Goal: Task Accomplishment & Management: Use online tool/utility

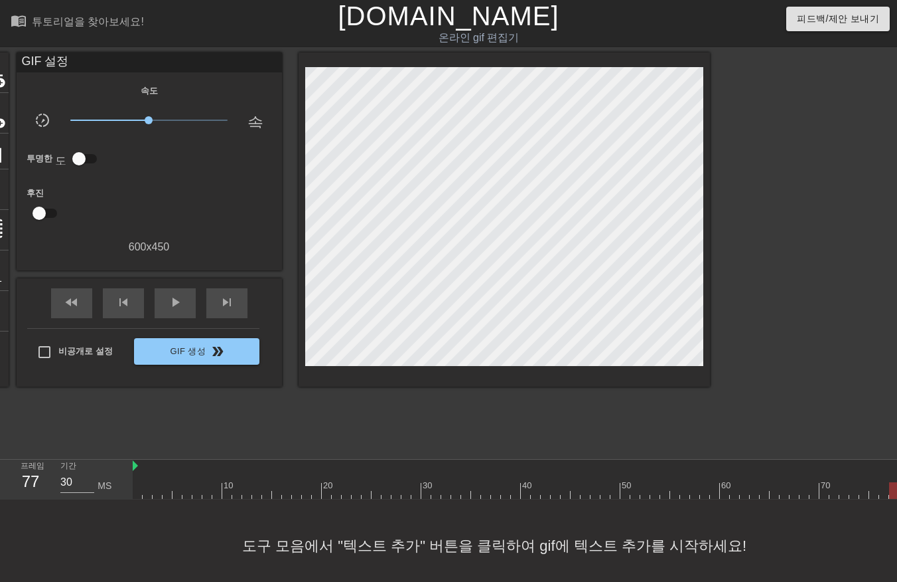
scroll to position [21, 27]
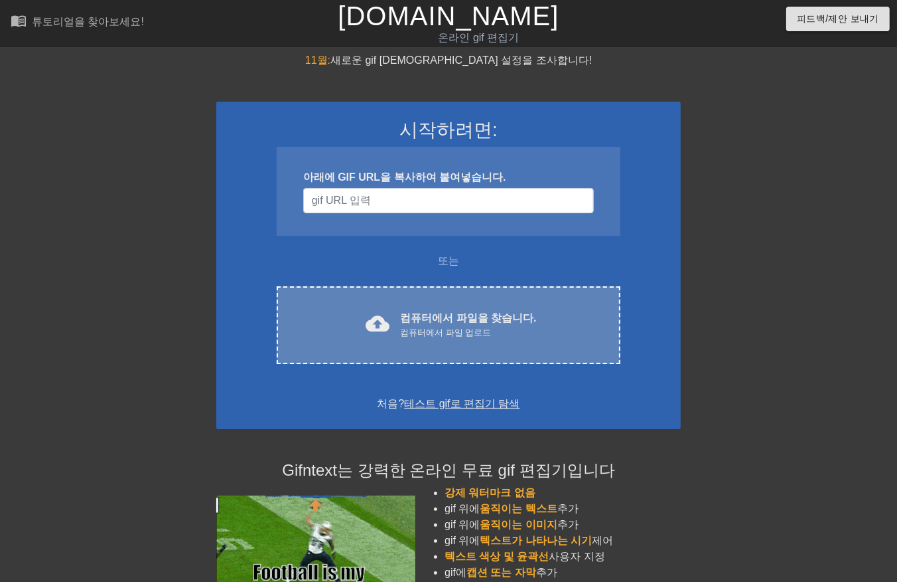
click at [490, 316] on font "컴퓨터에서 파일을 찾습니다." at bounding box center [468, 317] width 136 height 11
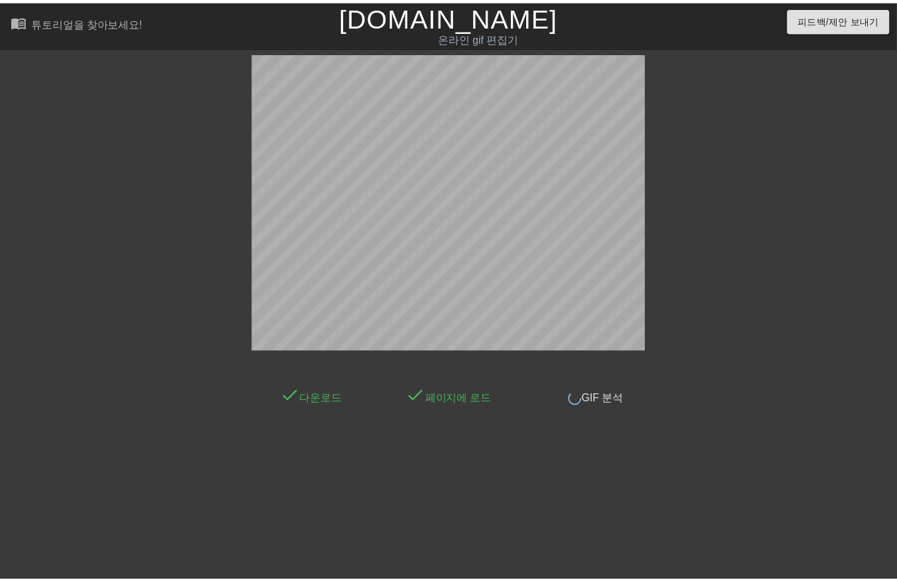
scroll to position [9, 0]
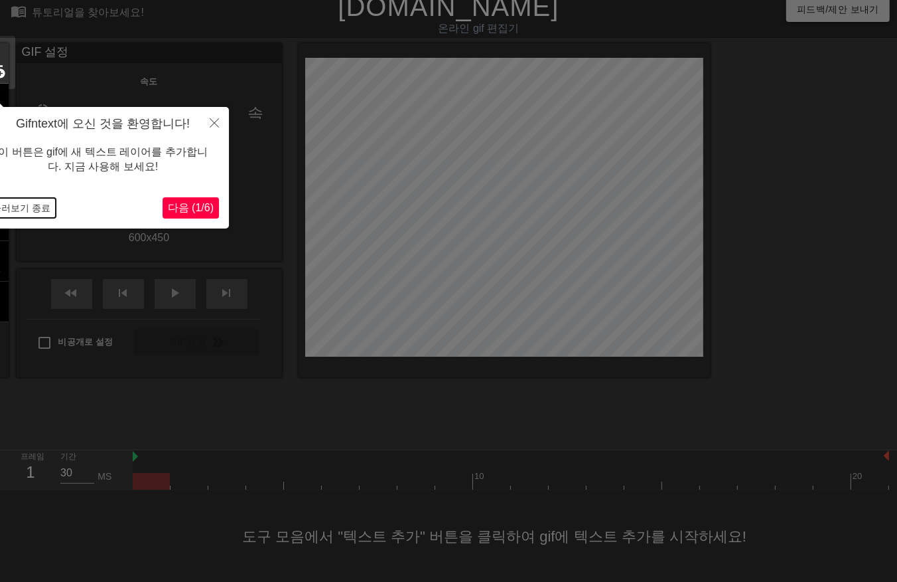
click at [21, 207] on button "둘러보기 종료" at bounding box center [21, 208] width 69 height 20
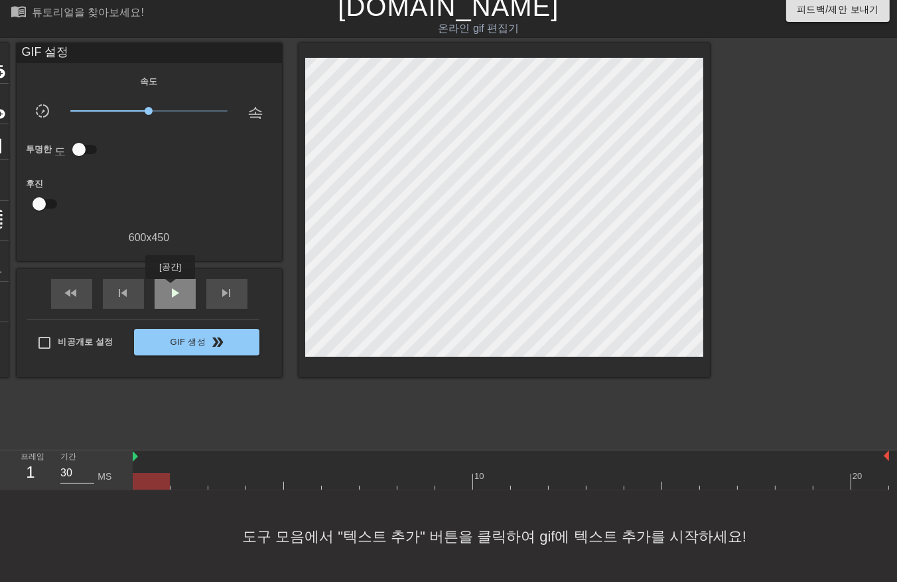
click at [170, 288] on span "play_arrow" at bounding box center [175, 293] width 16 height 16
click at [171, 296] on span "일시 중지" at bounding box center [175, 293] width 16 height 16
drag, startPoint x: 151, startPoint y: 474, endPoint x: 162, endPoint y: 491, distance: 20.6
click at [153, 479] on div at bounding box center [511, 481] width 757 height 17
drag, startPoint x: 182, startPoint y: 475, endPoint x: 199, endPoint y: 486, distance: 20.3
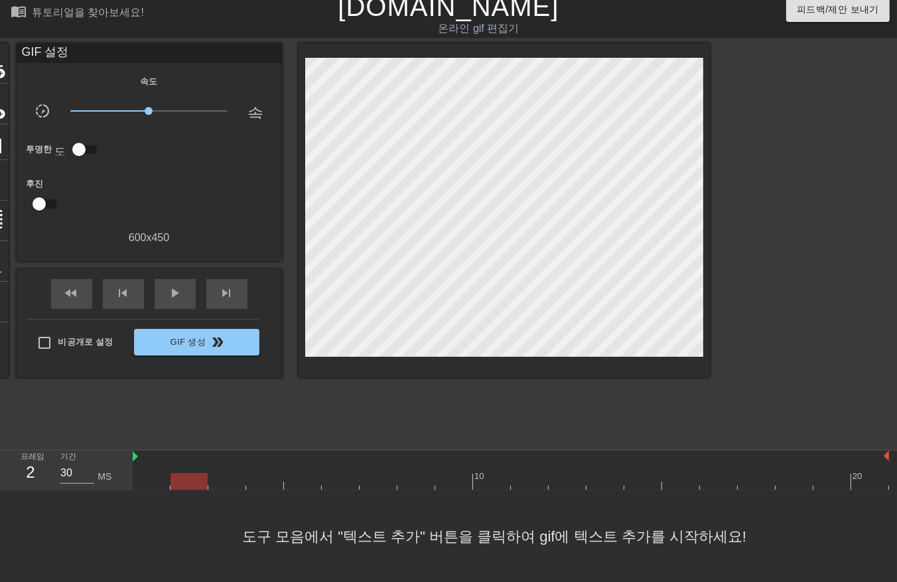
click at [186, 479] on div at bounding box center [511, 481] width 757 height 17
click at [224, 481] on div at bounding box center [511, 481] width 757 height 17
click at [264, 476] on div at bounding box center [511, 481] width 757 height 17
drag, startPoint x: 304, startPoint y: 474, endPoint x: 314, endPoint y: 483, distance: 13.2
click at [303, 479] on div at bounding box center [511, 481] width 757 height 17
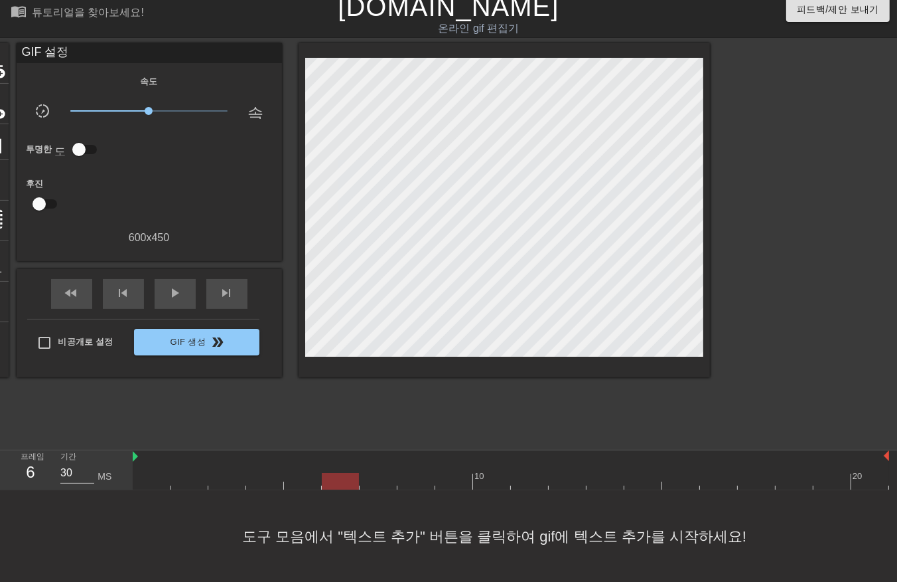
click at [345, 478] on div at bounding box center [511, 481] width 757 height 17
drag, startPoint x: 382, startPoint y: 475, endPoint x: 392, endPoint y: 480, distance: 10.7
click at [382, 475] on div at bounding box center [511, 481] width 757 height 17
drag, startPoint x: 414, startPoint y: 478, endPoint x: 439, endPoint y: 478, distance: 25.9
click at [415, 481] on div at bounding box center [511, 481] width 757 height 17
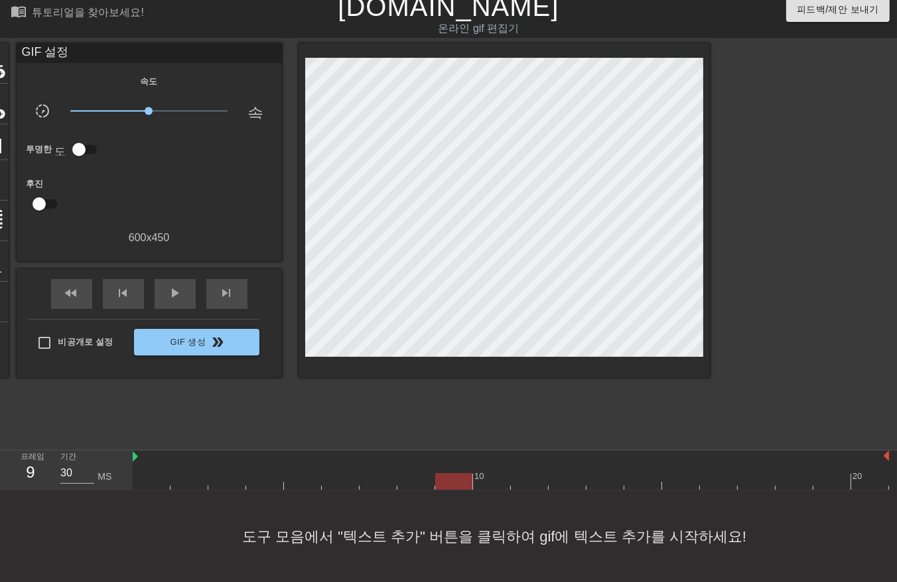
drag, startPoint x: 445, startPoint y: 472, endPoint x: 474, endPoint y: 471, distance: 28.6
click at [445, 473] on div at bounding box center [511, 481] width 757 height 17
drag, startPoint x: 492, startPoint y: 473, endPoint x: 520, endPoint y: 481, distance: 29.8
click at [495, 477] on div at bounding box center [511, 481] width 757 height 17
click at [533, 481] on div at bounding box center [511, 481] width 757 height 17
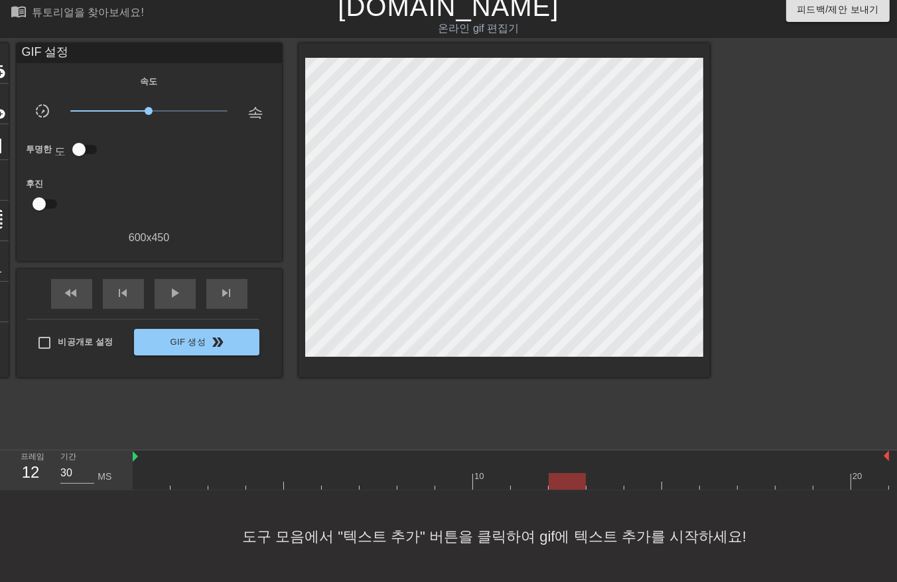
drag, startPoint x: 568, startPoint y: 473, endPoint x: 591, endPoint y: 476, distance: 23.5
click at [569, 476] on div at bounding box center [511, 481] width 757 height 17
drag, startPoint x: 603, startPoint y: 474, endPoint x: 623, endPoint y: 475, distance: 19.9
click at [605, 478] on div at bounding box center [511, 481] width 757 height 17
drag, startPoint x: 635, startPoint y: 475, endPoint x: 653, endPoint y: 479, distance: 18.2
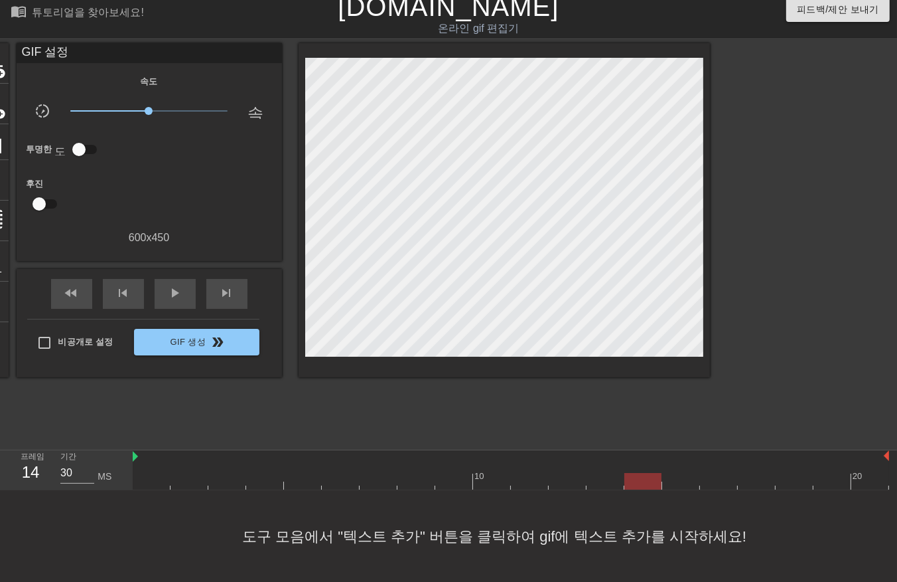
click at [640, 480] on div at bounding box center [511, 481] width 757 height 17
drag, startPoint x: 681, startPoint y: 481, endPoint x: 697, endPoint y: 481, distance: 15.9
click at [684, 483] on div at bounding box center [511, 481] width 757 height 17
click at [719, 479] on div at bounding box center [511, 481] width 757 height 17
click at [753, 479] on div at bounding box center [511, 481] width 757 height 17
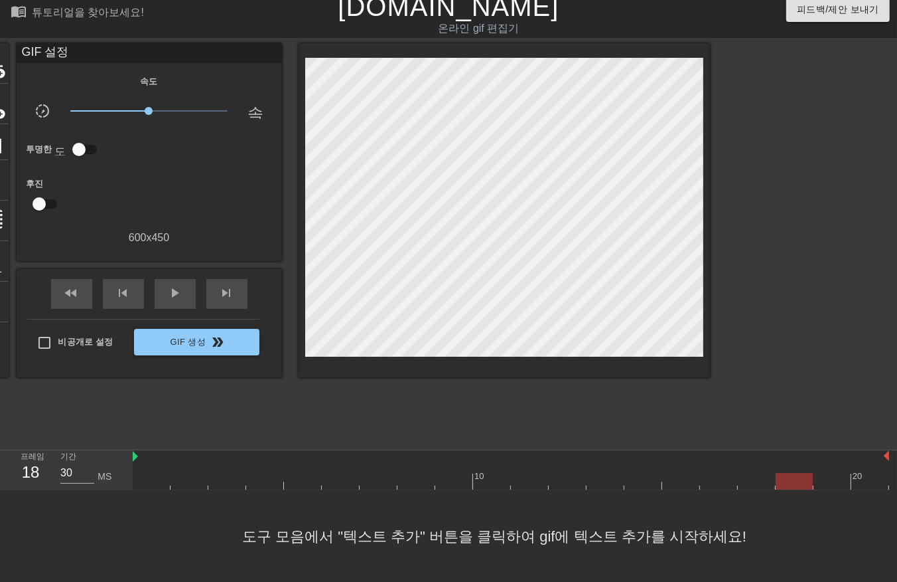
drag, startPoint x: 793, startPoint y: 475, endPoint x: 799, endPoint y: 479, distance: 7.6
click at [793, 480] on div at bounding box center [511, 481] width 757 height 17
drag, startPoint x: 834, startPoint y: 474, endPoint x: 848, endPoint y: 476, distance: 13.4
click at [835, 478] on div at bounding box center [511, 481] width 757 height 17
click at [866, 481] on div at bounding box center [511, 481] width 757 height 17
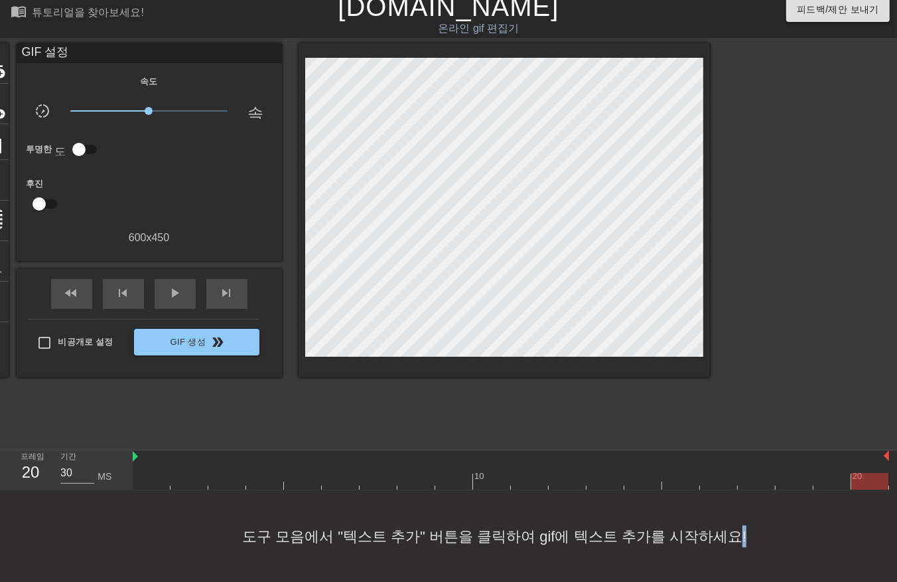
drag, startPoint x: 709, startPoint y: 581, endPoint x: 808, endPoint y: 586, distance: 99.1
click at [808, 581] on html "menu_book 튜토리얼을 찾아보세요! Gifntext.com 온라인 gif 편집기 피드백/제안 보내기 타이틀 add_circle 이미지 a…" at bounding box center [448, 286] width 897 height 591
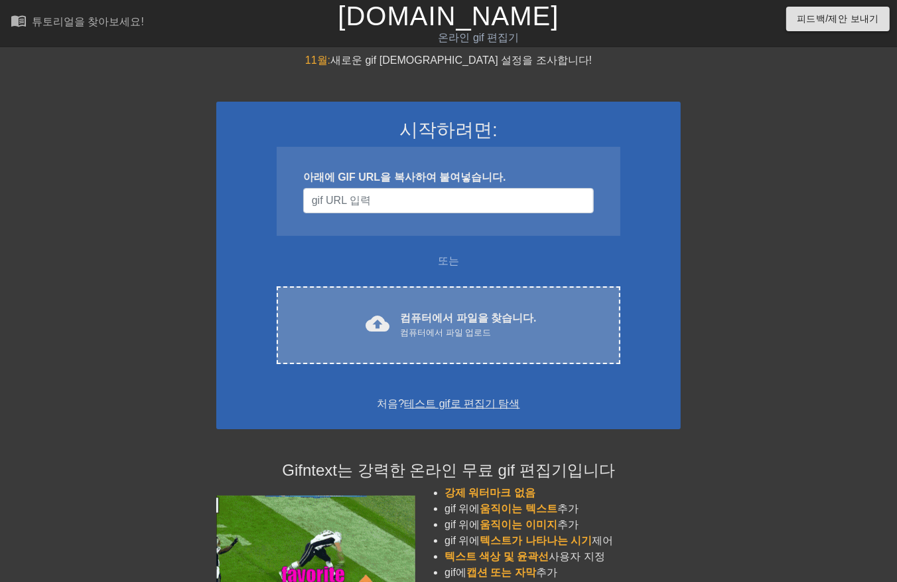
click at [455, 317] on font "컴퓨터에서 파일을 찾습니다." at bounding box center [468, 317] width 136 height 11
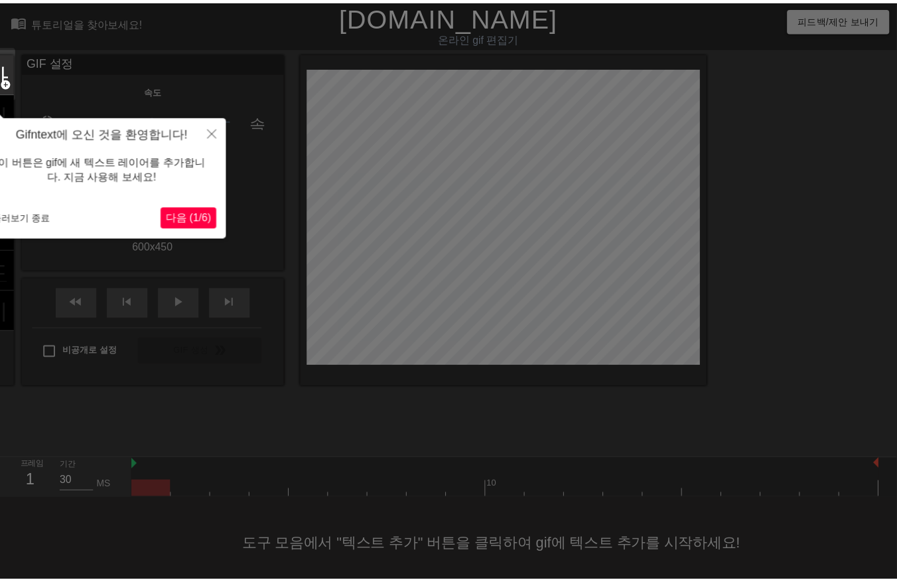
scroll to position [9, 0]
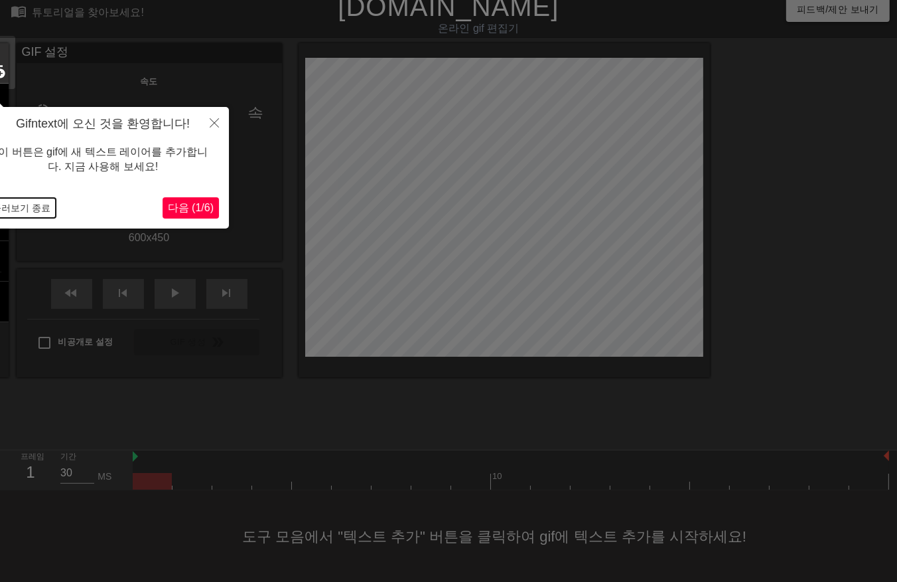
drag, startPoint x: 31, startPoint y: 208, endPoint x: 40, endPoint y: 241, distance: 33.8
click at [31, 210] on button "둘러보기 종료" at bounding box center [21, 208] width 69 height 20
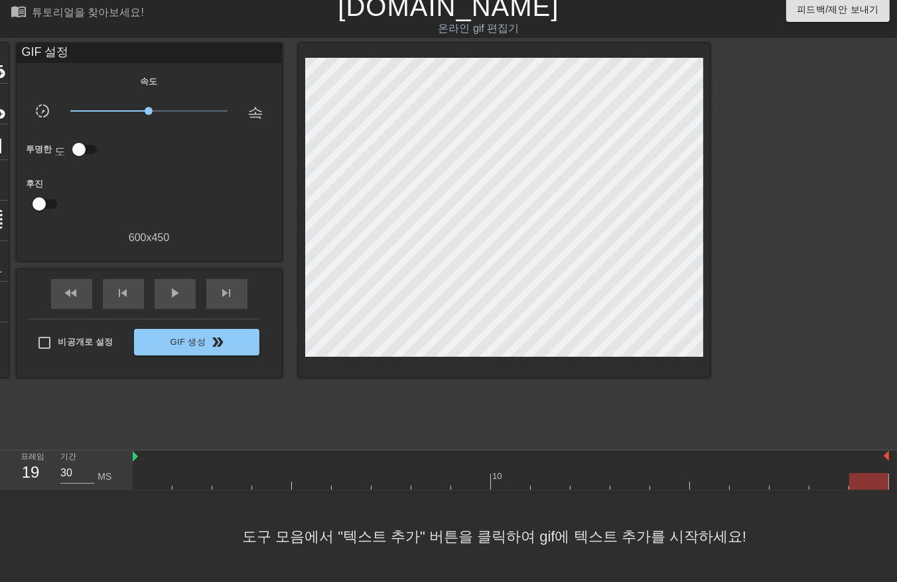
drag, startPoint x: 866, startPoint y: 481, endPoint x: 842, endPoint y: 503, distance: 32.4
click at [864, 483] on div at bounding box center [511, 481] width 757 height 17
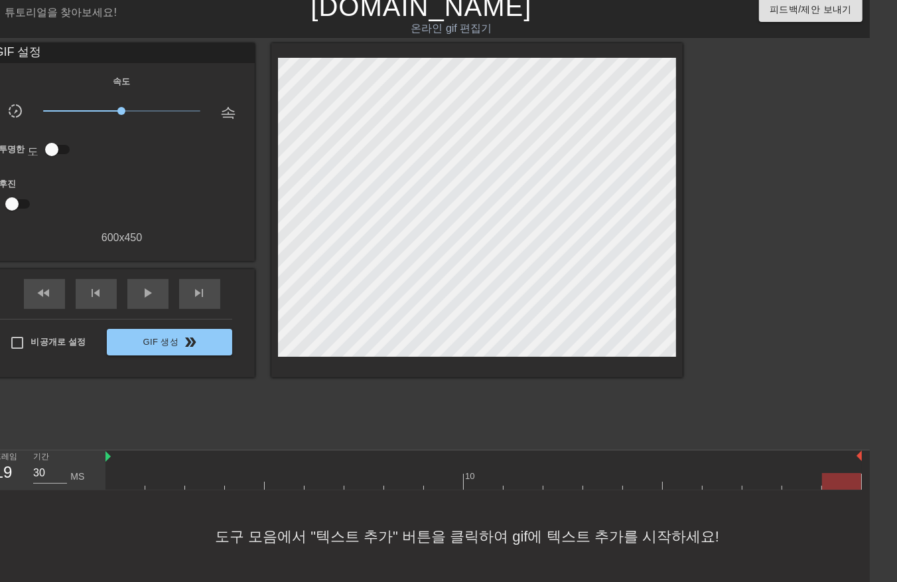
click at [863, 485] on div "10" at bounding box center [488, 470] width 765 height 40
click at [122, 480] on div at bounding box center [484, 481] width 757 height 17
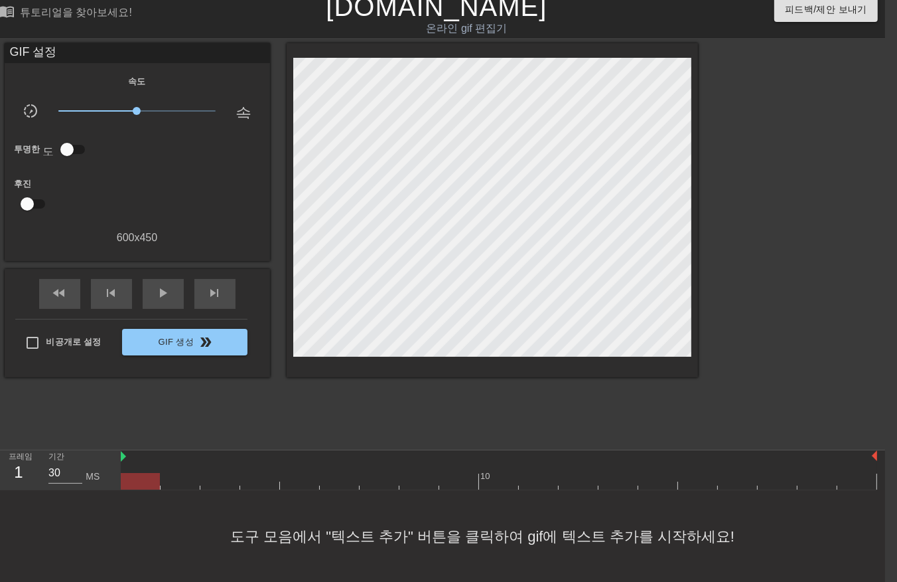
scroll to position [9, 0]
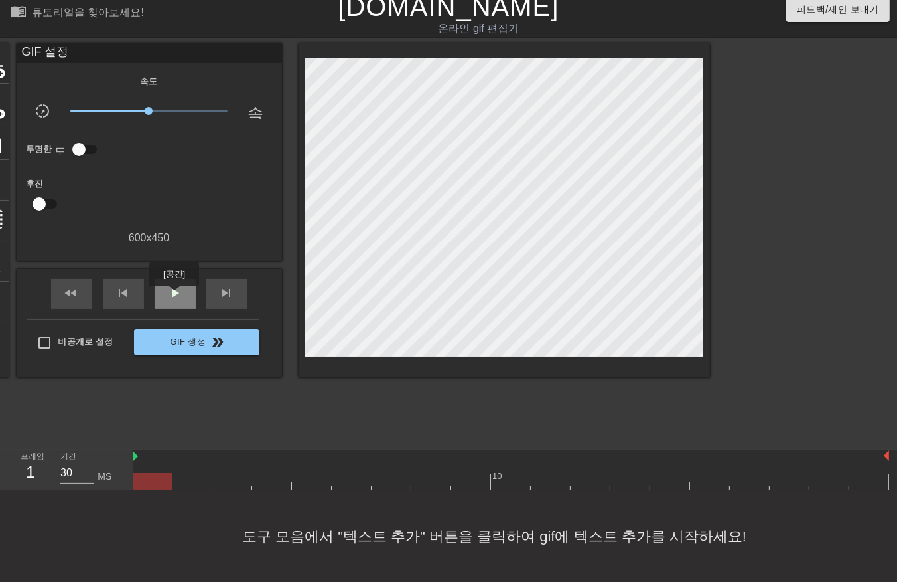
click at [173, 295] on span "play_arrow" at bounding box center [175, 293] width 16 height 16
click at [171, 300] on span "일시 중지" at bounding box center [175, 293] width 16 height 16
click at [171, 285] on span "play_arrow" at bounding box center [175, 293] width 16 height 16
click at [178, 296] on span "일시 중지" at bounding box center [175, 293] width 16 height 16
click at [149, 485] on div at bounding box center [152, 481] width 39 height 17
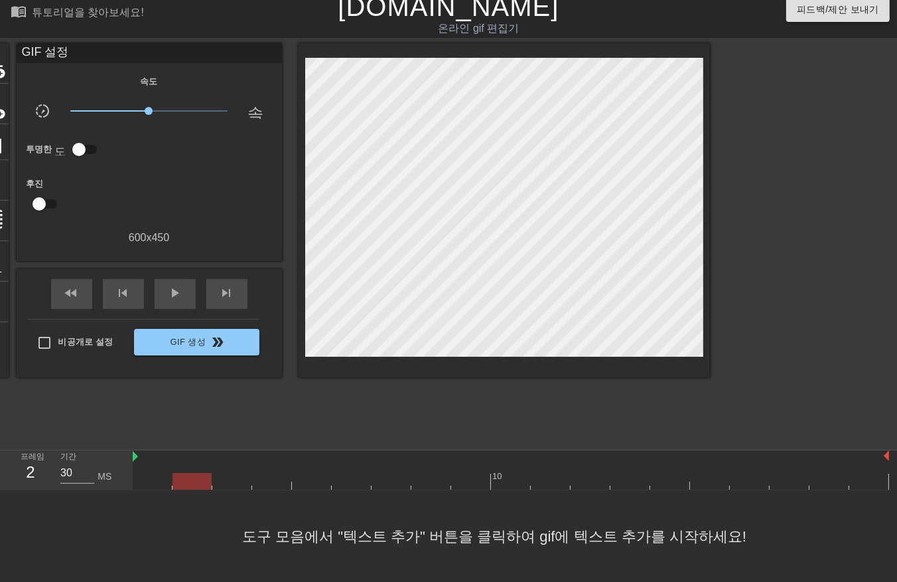
drag, startPoint x: 191, startPoint y: 479, endPoint x: 204, endPoint y: 483, distance: 14.5
click at [193, 480] on div at bounding box center [511, 481] width 757 height 17
click at [230, 475] on div at bounding box center [511, 481] width 757 height 17
drag, startPoint x: 275, startPoint y: 474, endPoint x: 290, endPoint y: 480, distance: 15.8
click at [277, 478] on div at bounding box center [511, 481] width 757 height 17
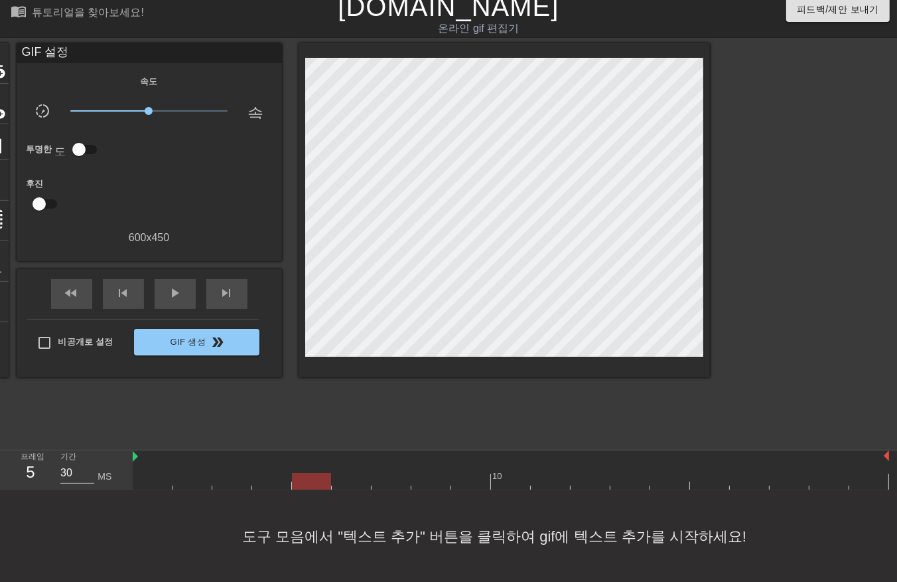
drag, startPoint x: 312, startPoint y: 469, endPoint x: 323, endPoint y: 477, distance: 13.8
click at [314, 473] on div "10" at bounding box center [511, 469] width 757 height 39
drag, startPoint x: 355, startPoint y: 470, endPoint x: 363, endPoint y: 479, distance: 11.7
click at [356, 473] on div "10" at bounding box center [511, 469] width 757 height 39
drag, startPoint x: 392, startPoint y: 472, endPoint x: 408, endPoint y: 478, distance: 16.4
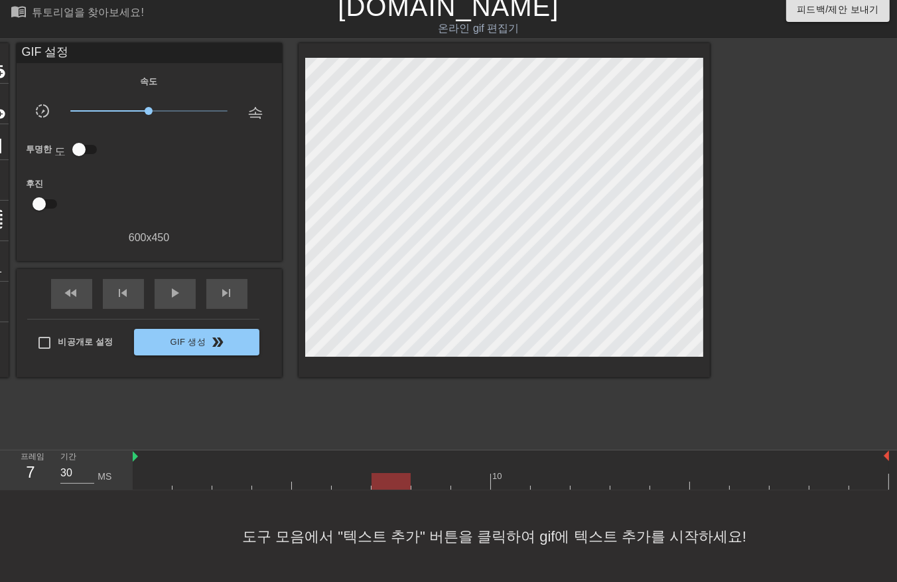
click at [394, 475] on div at bounding box center [511, 481] width 757 height 17
drag, startPoint x: 426, startPoint y: 467, endPoint x: 433, endPoint y: 475, distance: 11.7
click at [427, 472] on div "10" at bounding box center [511, 469] width 757 height 39
drag, startPoint x: 477, startPoint y: 469, endPoint x: 500, endPoint y: 481, distance: 26.4
click at [478, 475] on div "10" at bounding box center [511, 469] width 757 height 39
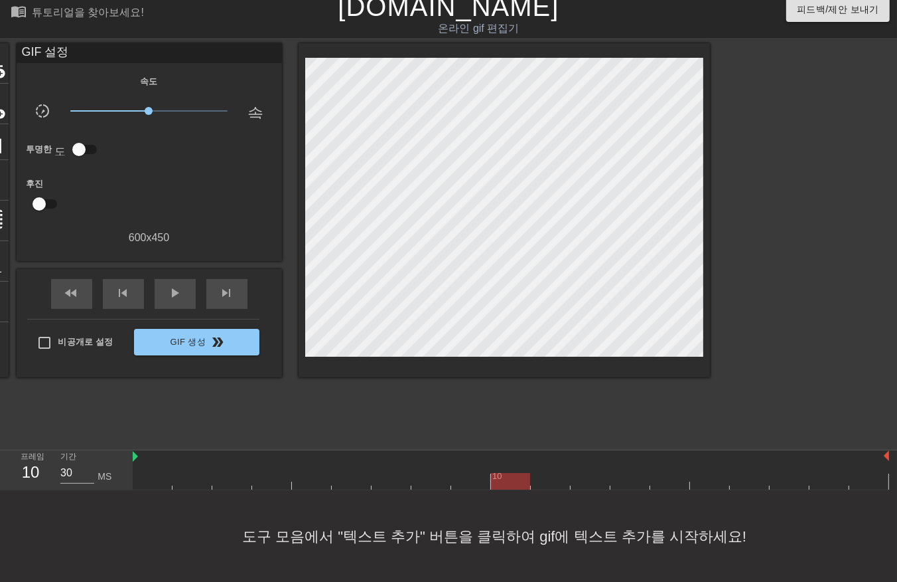
drag, startPoint x: 509, startPoint y: 475, endPoint x: 522, endPoint y: 480, distance: 14.1
click at [510, 479] on div at bounding box center [511, 481] width 757 height 17
drag, startPoint x: 550, startPoint y: 476, endPoint x: 575, endPoint y: 477, distance: 25.2
click at [552, 481] on div at bounding box center [511, 481] width 757 height 17
drag, startPoint x: 589, startPoint y: 476, endPoint x: 600, endPoint y: 480, distance: 12.0
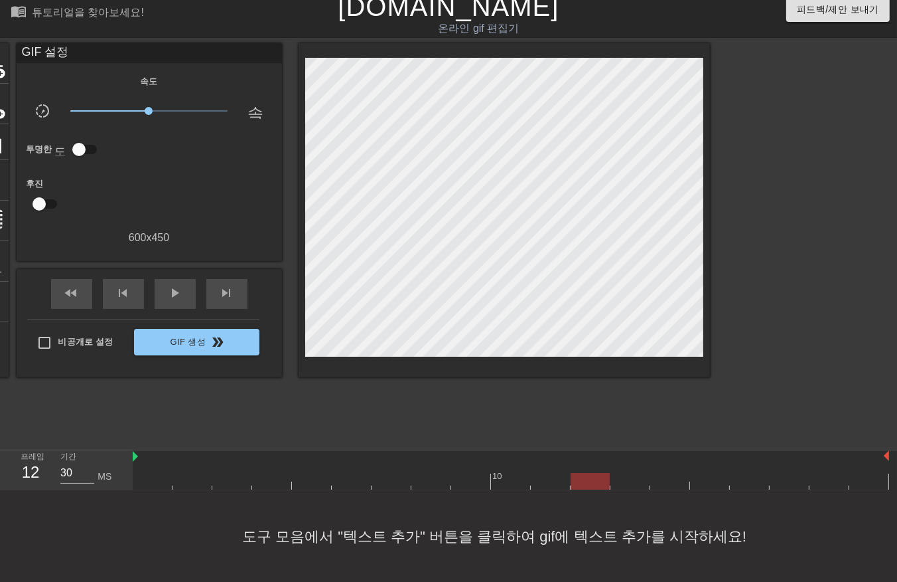
click at [591, 479] on div at bounding box center [511, 481] width 757 height 17
drag, startPoint x: 632, startPoint y: 472, endPoint x: 635, endPoint y: 478, distance: 6.8
click at [635, 478] on div at bounding box center [511, 481] width 757 height 17
click at [672, 475] on div "10" at bounding box center [511, 469] width 757 height 39
drag, startPoint x: 706, startPoint y: 472, endPoint x: 762, endPoint y: 471, distance: 55.8
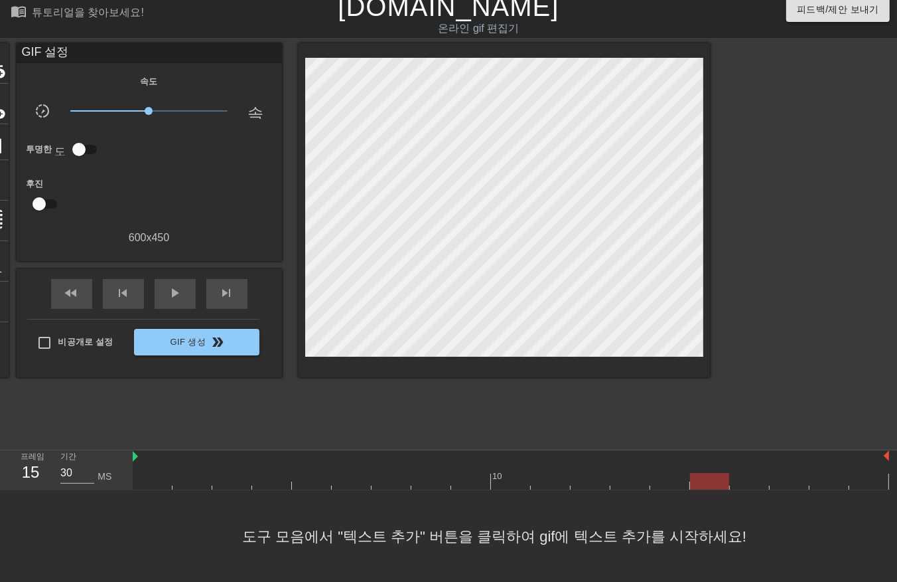
click at [711, 477] on div at bounding box center [511, 481] width 757 height 17
drag, startPoint x: 744, startPoint y: 472, endPoint x: 759, endPoint y: 476, distance: 15.8
click at [748, 474] on div at bounding box center [511, 481] width 757 height 17
click at [781, 476] on div at bounding box center [511, 481] width 757 height 17
drag, startPoint x: 822, startPoint y: 472, endPoint x: 864, endPoint y: 475, distance: 42.6
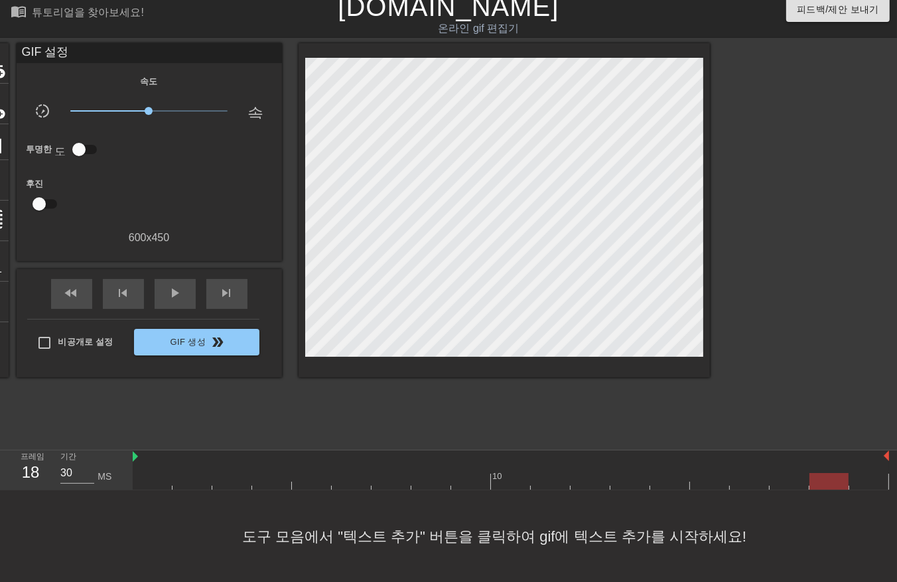
click at [830, 476] on div at bounding box center [511, 481] width 757 height 17
click at [872, 472] on div "10" at bounding box center [511, 469] width 757 height 39
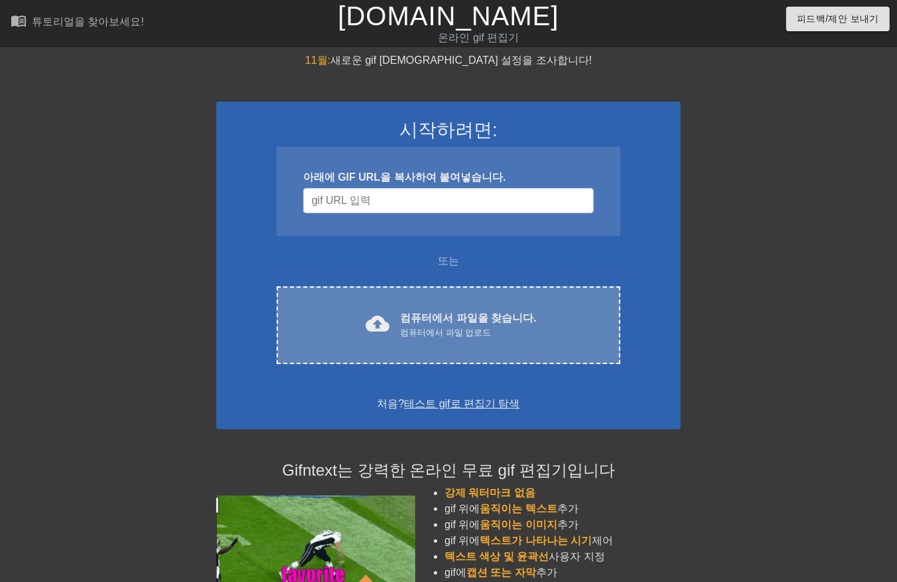
click at [400, 345] on div "cloud_upload 컴퓨터에서 파일을 찾습니다. 컴퓨터에서 파일 업로드 Choose files" at bounding box center [449, 325] width 344 height 78
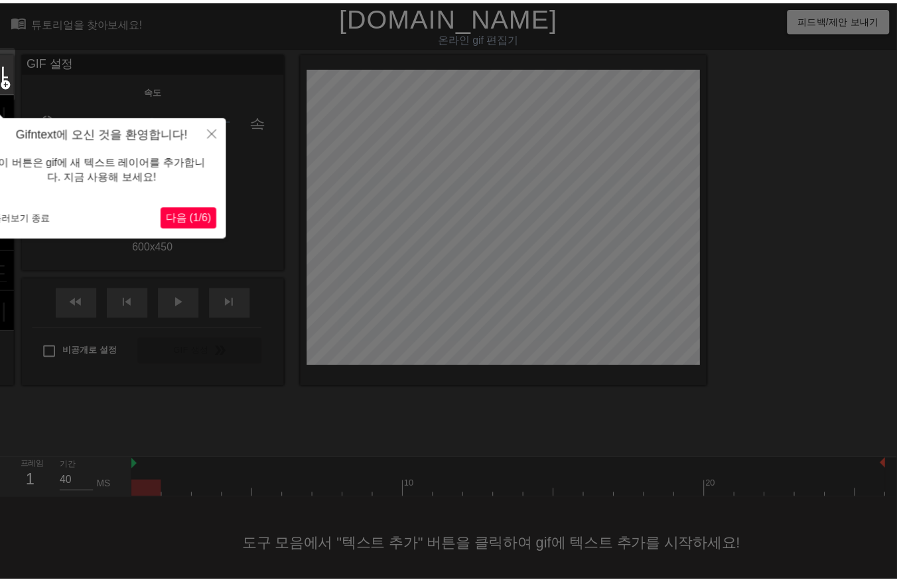
scroll to position [21, 0]
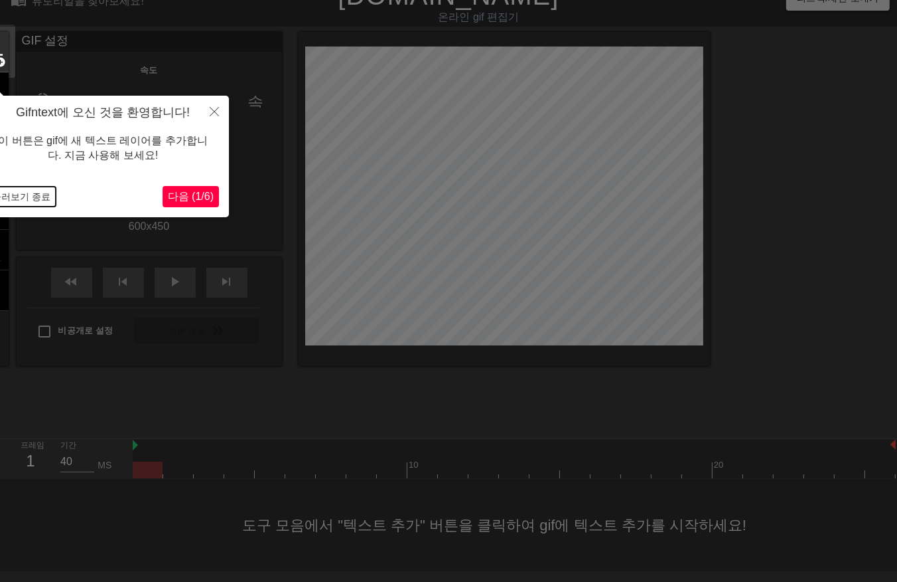
click at [27, 191] on button "둘러보기 종료" at bounding box center [21, 197] width 69 height 20
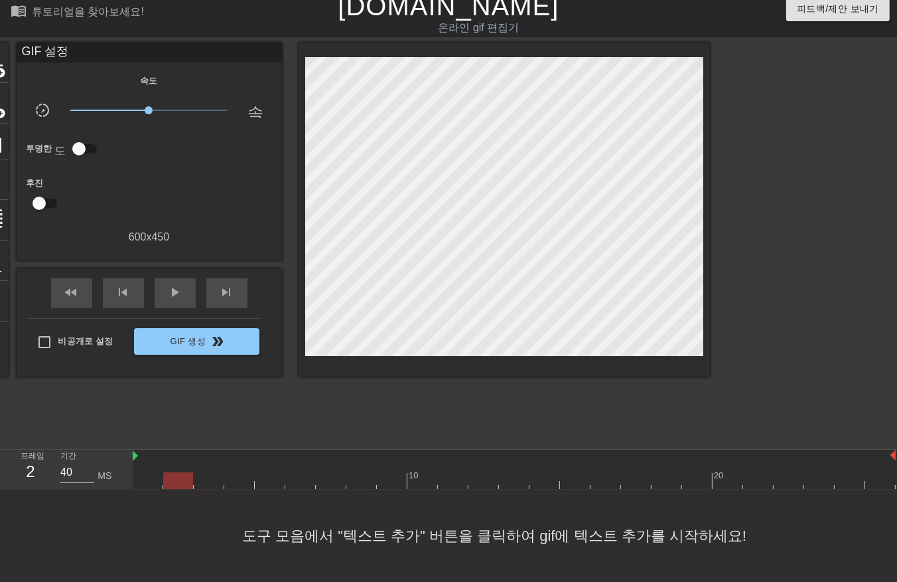
drag, startPoint x: 180, startPoint y: 465, endPoint x: 198, endPoint y: 465, distance: 17.9
click at [181, 472] on div at bounding box center [514, 480] width 763 height 17
click at [213, 463] on div at bounding box center [209, 471] width 31 height 17
drag, startPoint x: 236, startPoint y: 459, endPoint x: 244, endPoint y: 461, distance: 8.2
click at [237, 463] on div at bounding box center [239, 471] width 31 height 17
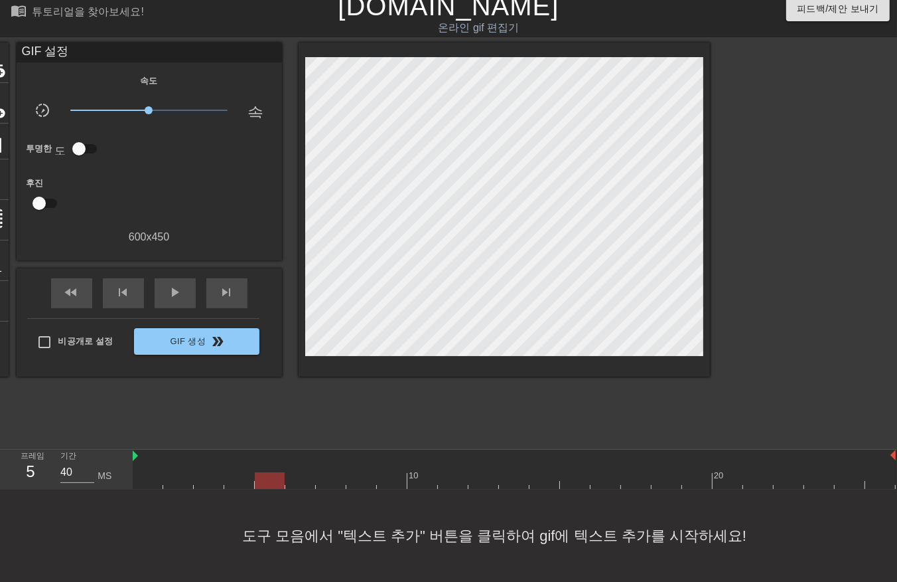
drag, startPoint x: 269, startPoint y: 458, endPoint x: 294, endPoint y: 469, distance: 27.4
click at [272, 461] on div "10 20" at bounding box center [514, 468] width 763 height 39
drag, startPoint x: 300, startPoint y: 461, endPoint x: 308, endPoint y: 461, distance: 8.0
click at [301, 472] on div at bounding box center [514, 480] width 763 height 17
click at [331, 463] on div at bounding box center [331, 471] width 31 height 17
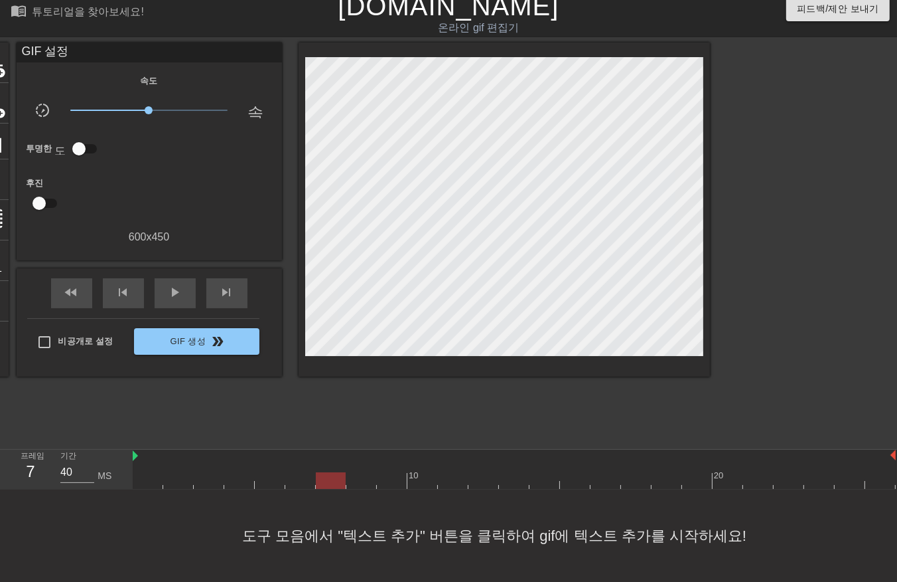
click at [364, 472] on div at bounding box center [514, 480] width 763 height 17
click at [392, 463] on div at bounding box center [392, 471] width 31 height 17
drag, startPoint x: 419, startPoint y: 461, endPoint x: 433, endPoint y: 465, distance: 14.3
click at [421, 472] on div at bounding box center [514, 480] width 763 height 17
click at [455, 472] on div at bounding box center [514, 480] width 763 height 17
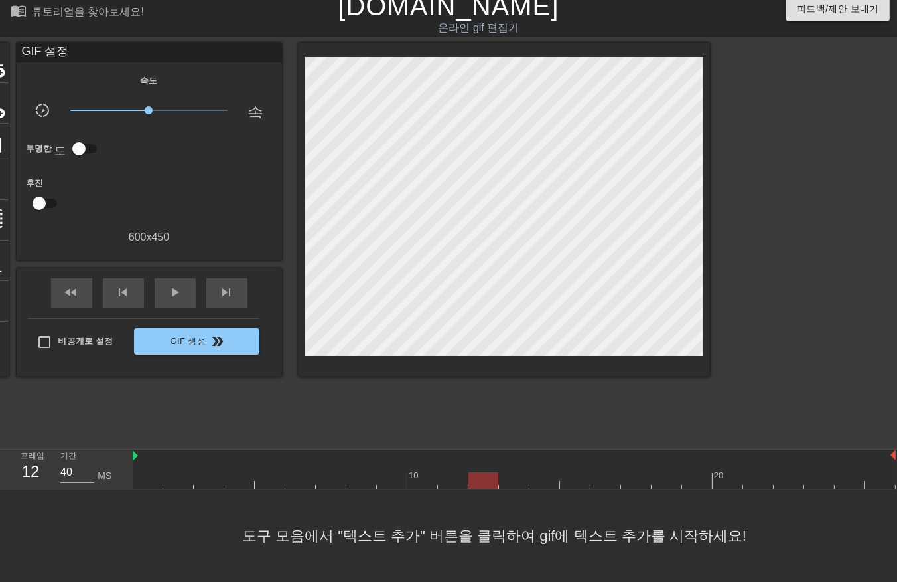
click at [486, 463] on div at bounding box center [484, 471] width 31 height 17
drag, startPoint x: 508, startPoint y: 461, endPoint x: 518, endPoint y: 465, distance: 10.1
click at [514, 472] on div at bounding box center [514, 480] width 763 height 17
drag, startPoint x: 536, startPoint y: 460, endPoint x: 549, endPoint y: 467, distance: 14.8
click at [540, 465] on div "10 20" at bounding box center [514, 468] width 763 height 39
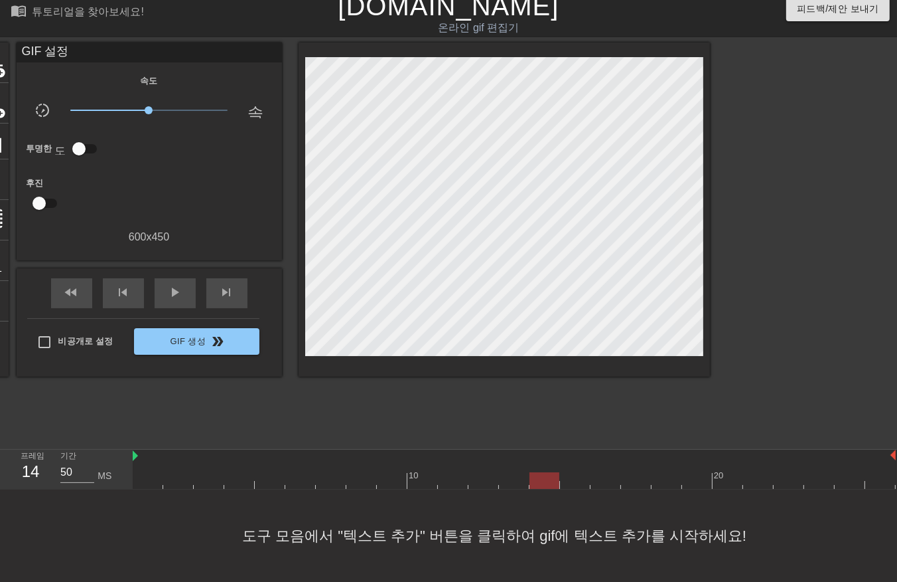
drag, startPoint x: 569, startPoint y: 465, endPoint x: 579, endPoint y: 463, distance: 10.3
click at [572, 472] on div at bounding box center [514, 480] width 763 height 17
click at [603, 463] on div "10 20" at bounding box center [514, 468] width 763 height 39
click at [634, 472] on div at bounding box center [514, 480] width 763 height 17
click at [666, 463] on div at bounding box center [667, 471] width 31 height 17
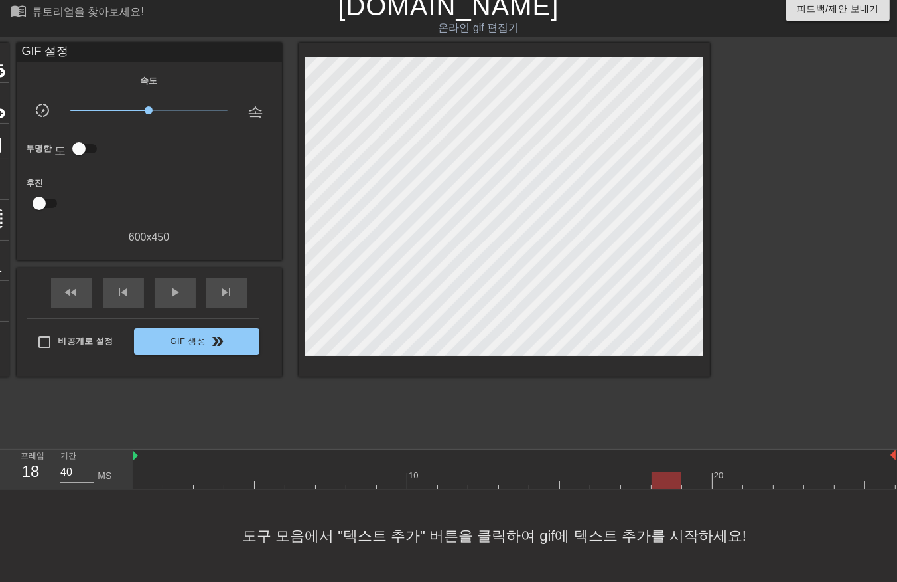
drag, startPoint x: 702, startPoint y: 456, endPoint x: 708, endPoint y: 465, distance: 10.9
click at [706, 462] on div "10 20" at bounding box center [514, 468] width 763 height 39
click at [721, 463] on div "10 20" at bounding box center [514, 468] width 763 height 39
drag, startPoint x: 750, startPoint y: 463, endPoint x: 778, endPoint y: 461, distance: 28.0
click at [751, 472] on div at bounding box center [514, 480] width 763 height 17
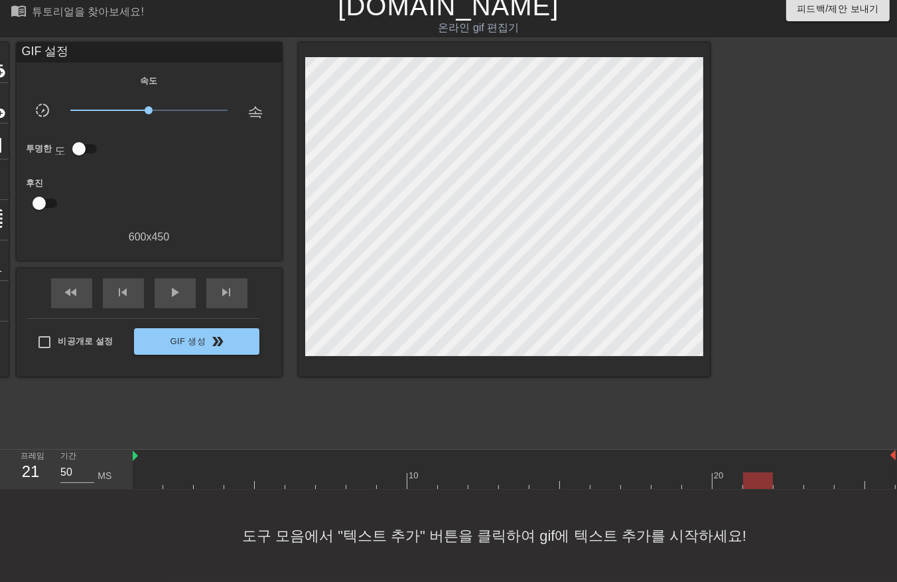
type input "40"
click at [797, 472] on div at bounding box center [514, 480] width 763 height 17
click at [816, 472] on div at bounding box center [514, 480] width 763 height 17
click at [844, 463] on div at bounding box center [850, 471] width 31 height 17
drag, startPoint x: 874, startPoint y: 453, endPoint x: 867, endPoint y: 465, distance: 13.7
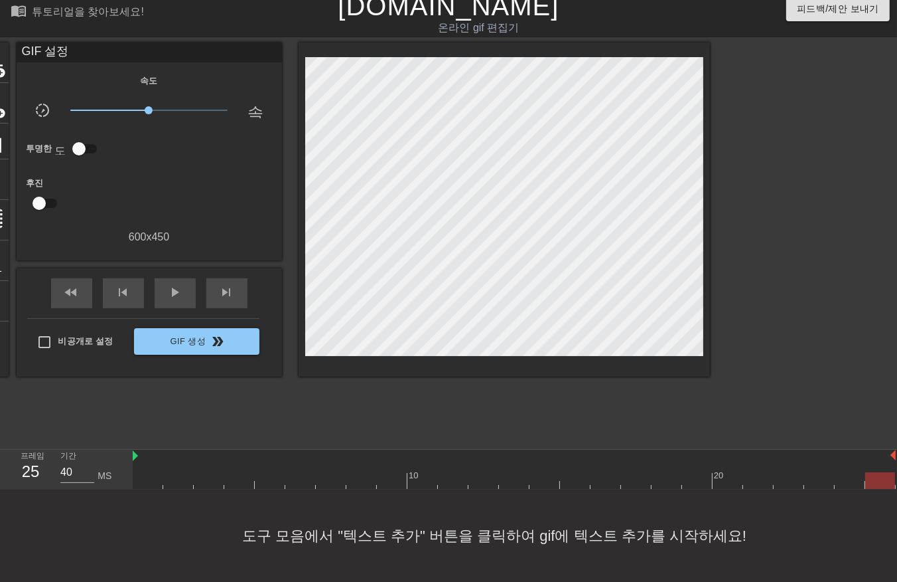
click at [874, 463] on div at bounding box center [881, 471] width 31 height 17
drag, startPoint x: 763, startPoint y: 580, endPoint x: 830, endPoint y: 581, distance: 66.4
click at [830, 581] on div "도구 모음에서 "텍스트 추가" 버튼을 클릭하여 gif에 텍스트 추가를 시작하세요!" at bounding box center [448, 535] width 897 height 92
